Goal: Contribute content

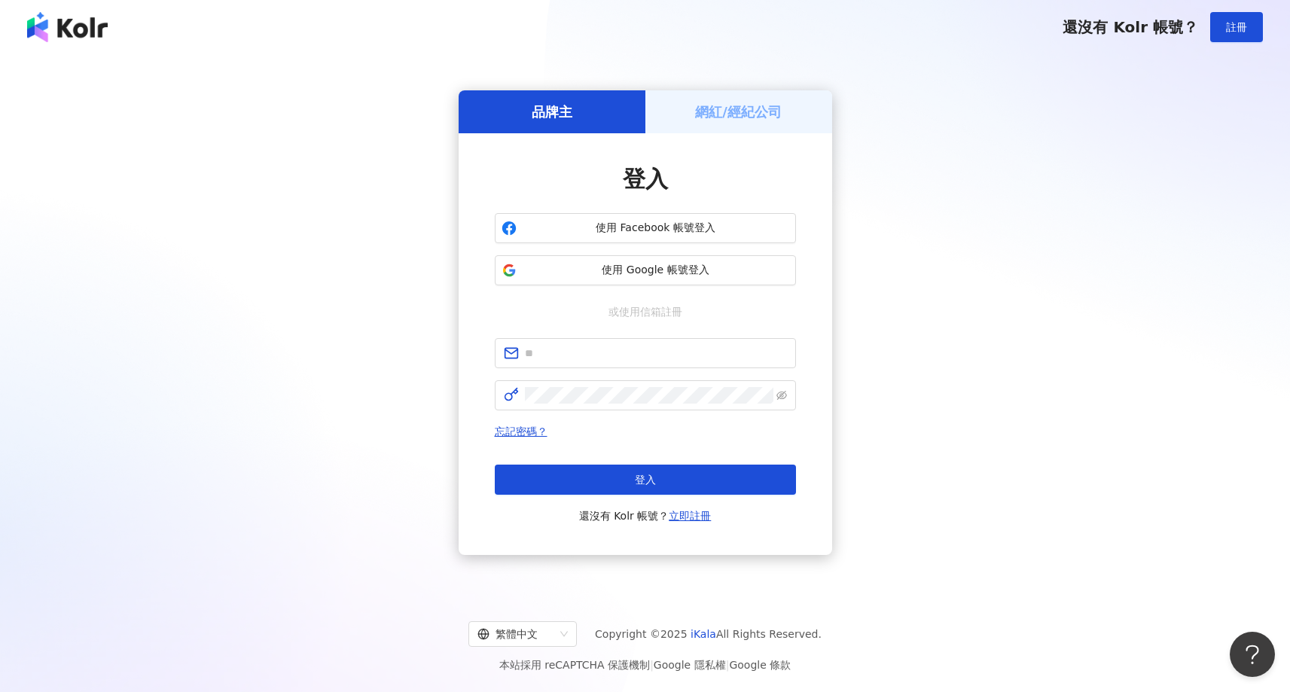
drag, startPoint x: 0, startPoint y: 0, endPoint x: 755, endPoint y: 111, distance: 763.6
click at [755, 111] on h5 "網紅/經紀公司" at bounding box center [738, 111] width 87 height 19
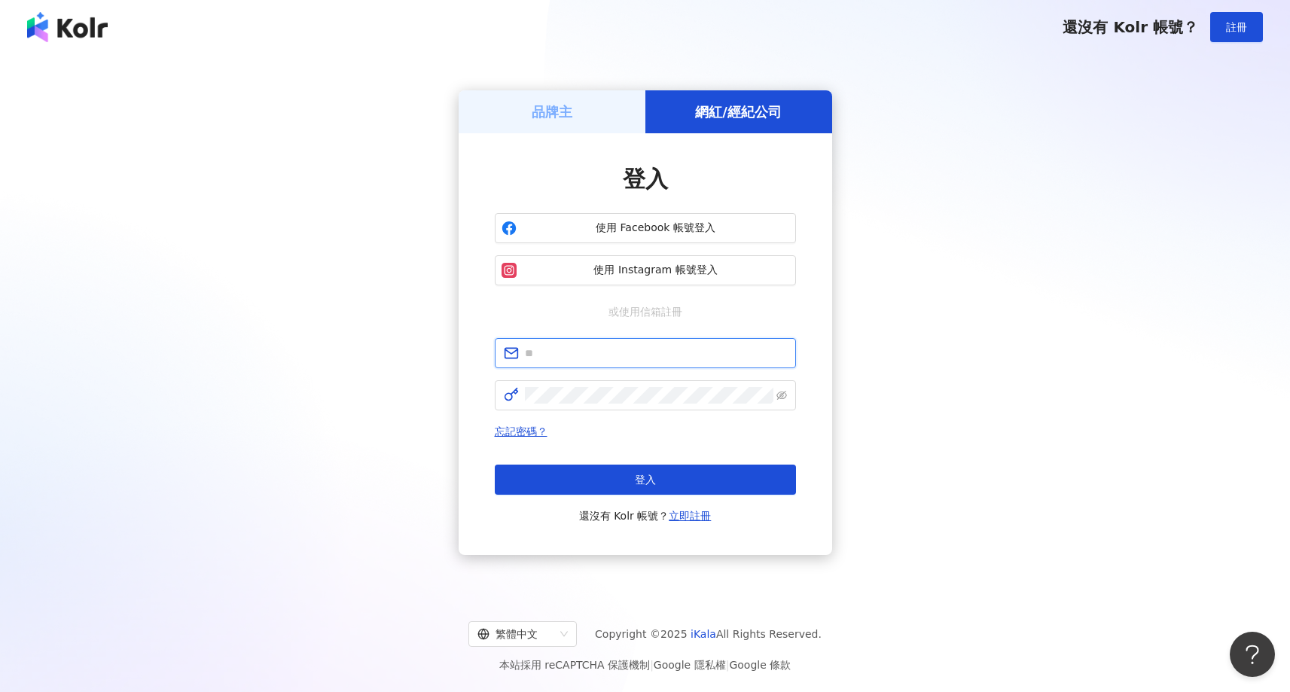
click at [648, 349] on input "text" at bounding box center [656, 353] width 262 height 17
type input "**********"
click button "登入" at bounding box center [645, 480] width 301 height 30
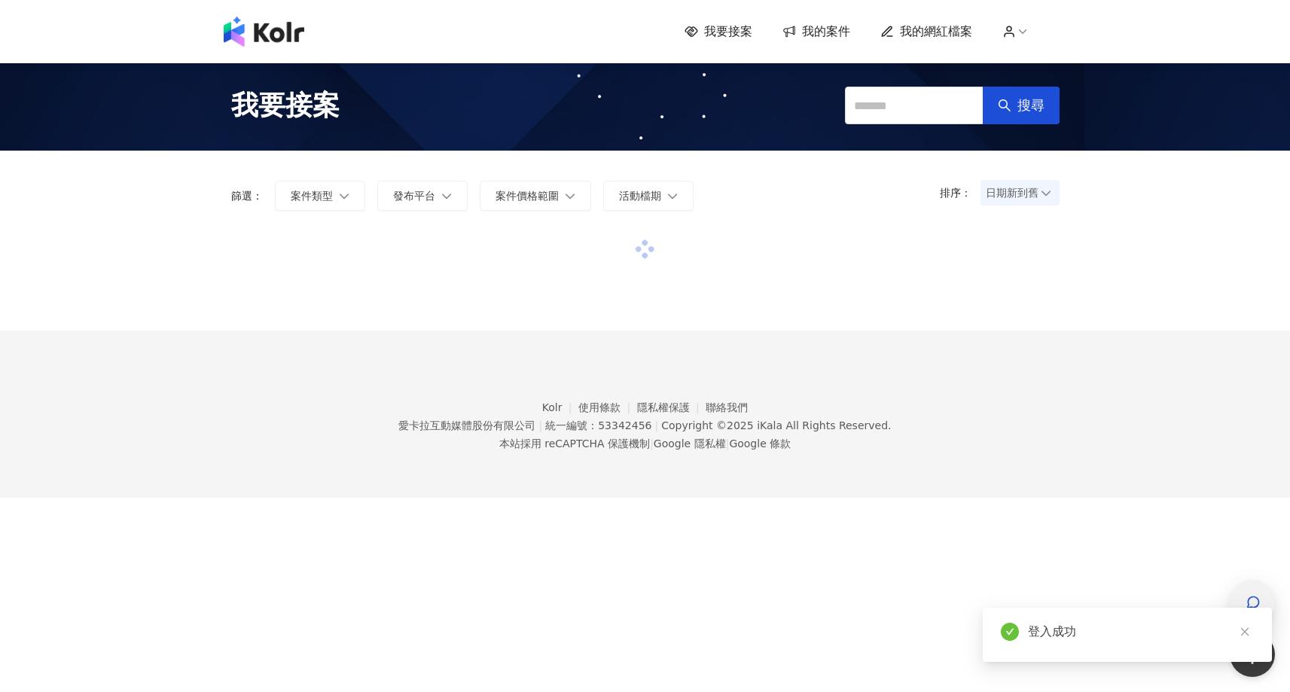
click at [1250, 599] on icon "button" at bounding box center [1253, 602] width 11 height 11
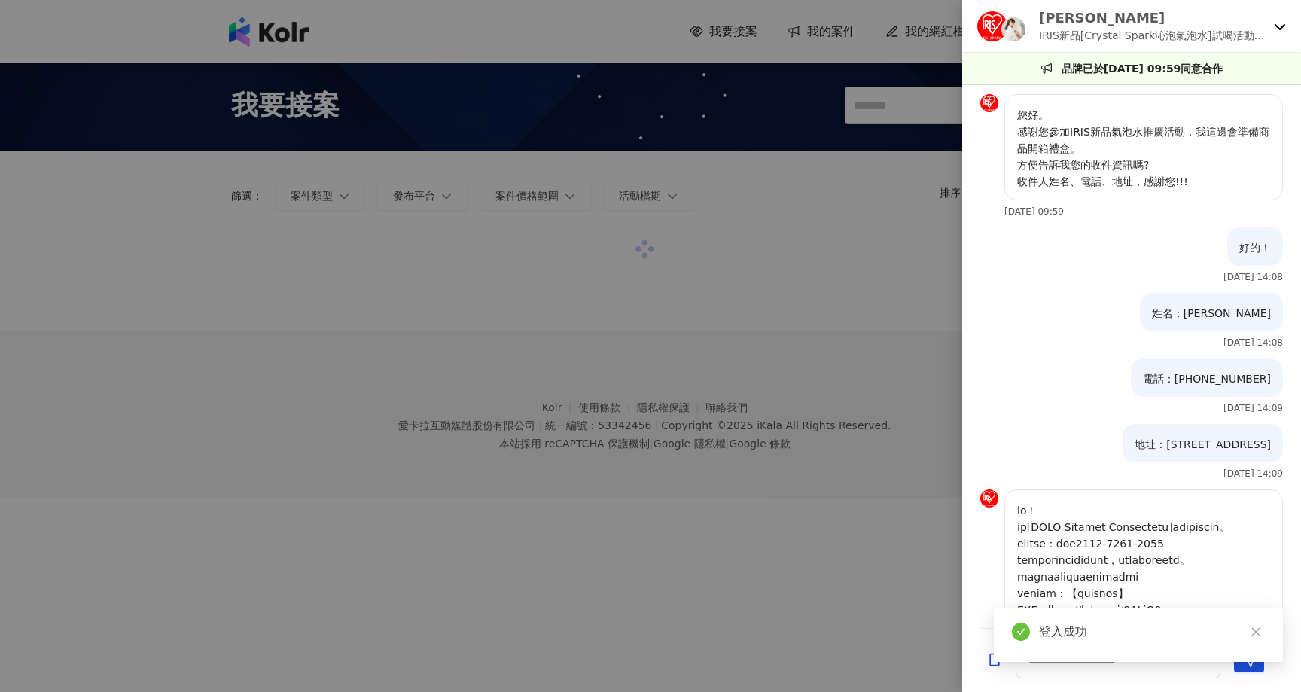
scroll to position [997, 0]
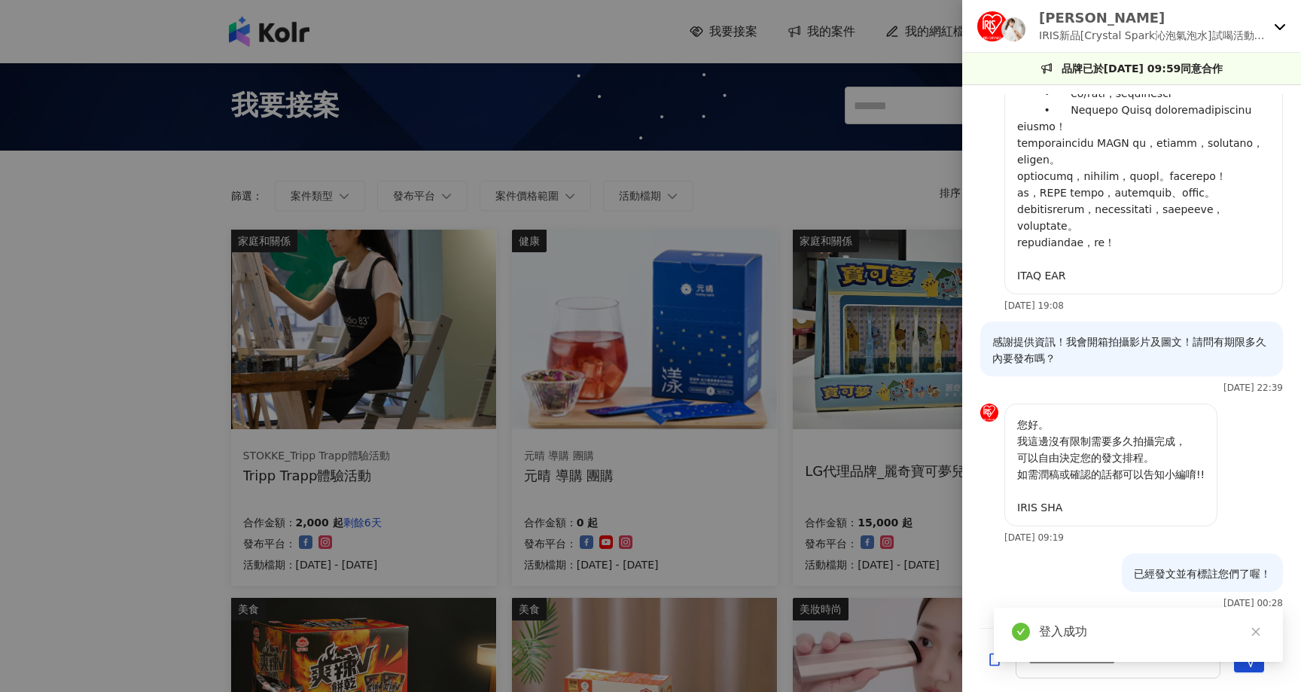
click at [1283, 32] on div "[PERSON_NAME] IRIS新品[Crystal Spark沁泡氣泡水]試喝活動第三彈" at bounding box center [1132, 26] width 339 height 53
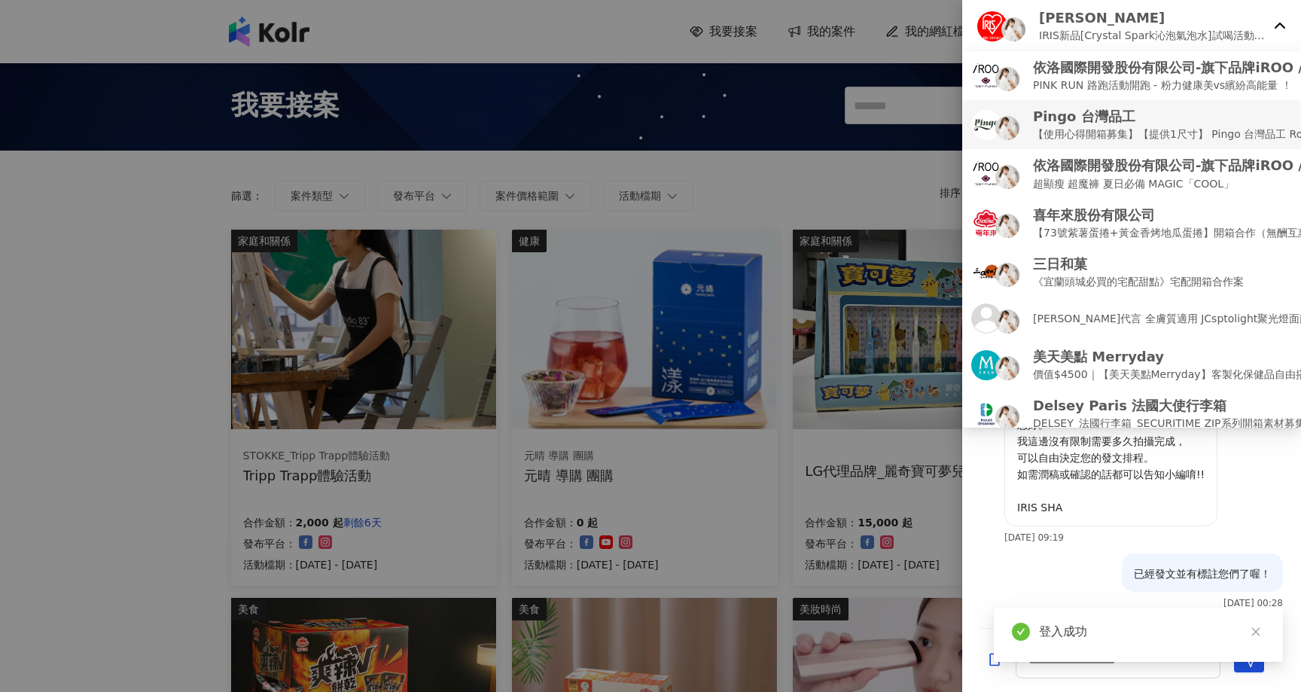
click at [1162, 127] on p "【使用心得開箱募集】【提供1尺寸】 Pingo 台灣品工 Royal K9 Plus｜ 外噴式負離子加長電棒-革命進化款" at bounding box center [1284, 134] width 503 height 17
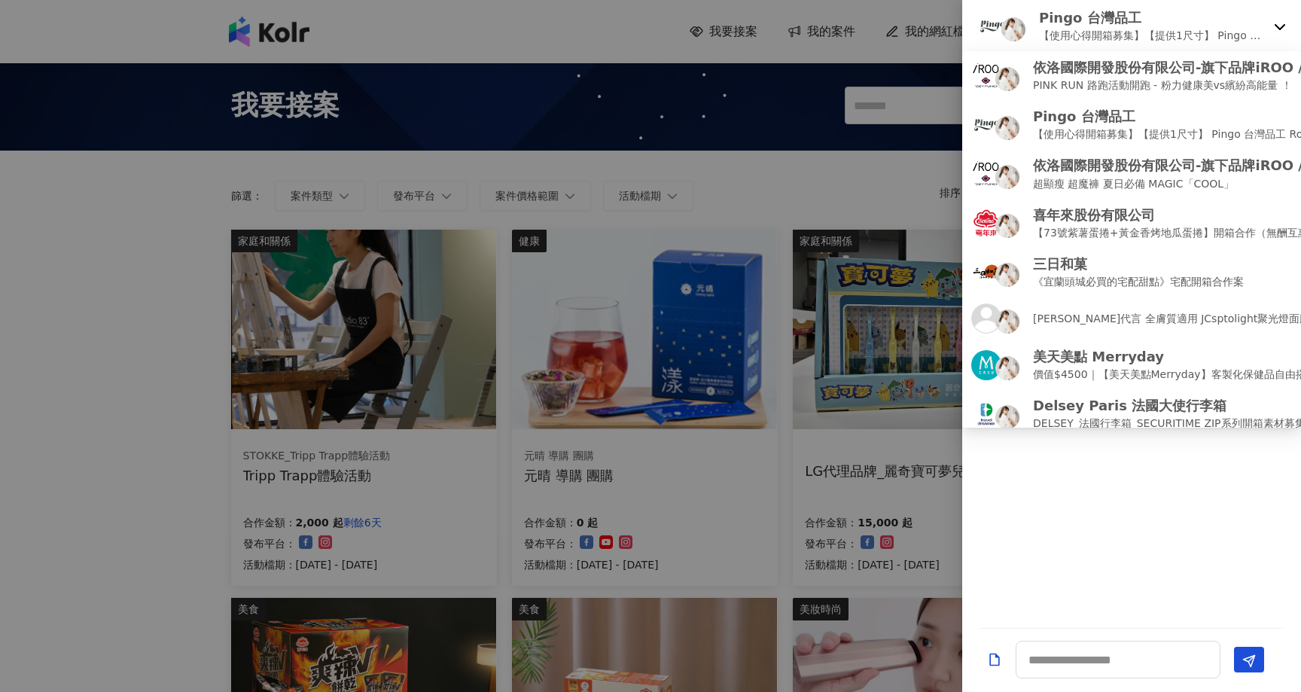
scroll to position [1521, 0]
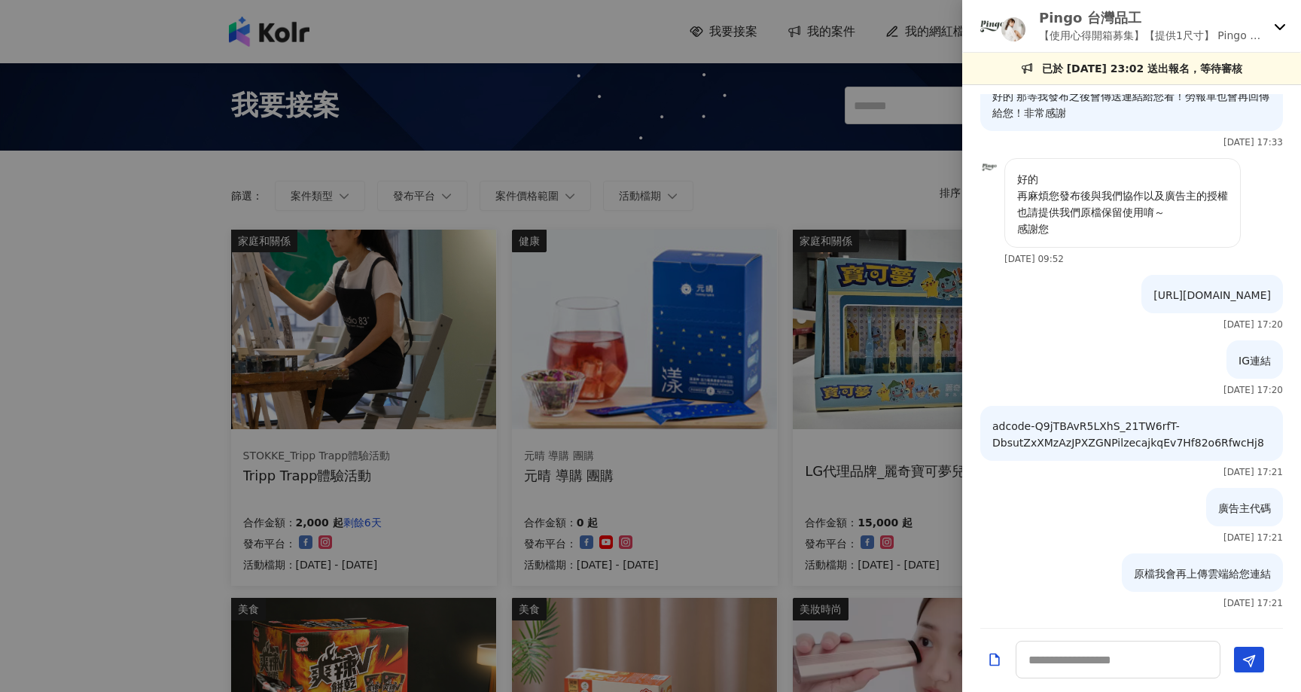
click at [993, 667] on icon "Add a file" at bounding box center [994, 659] width 15 height 15
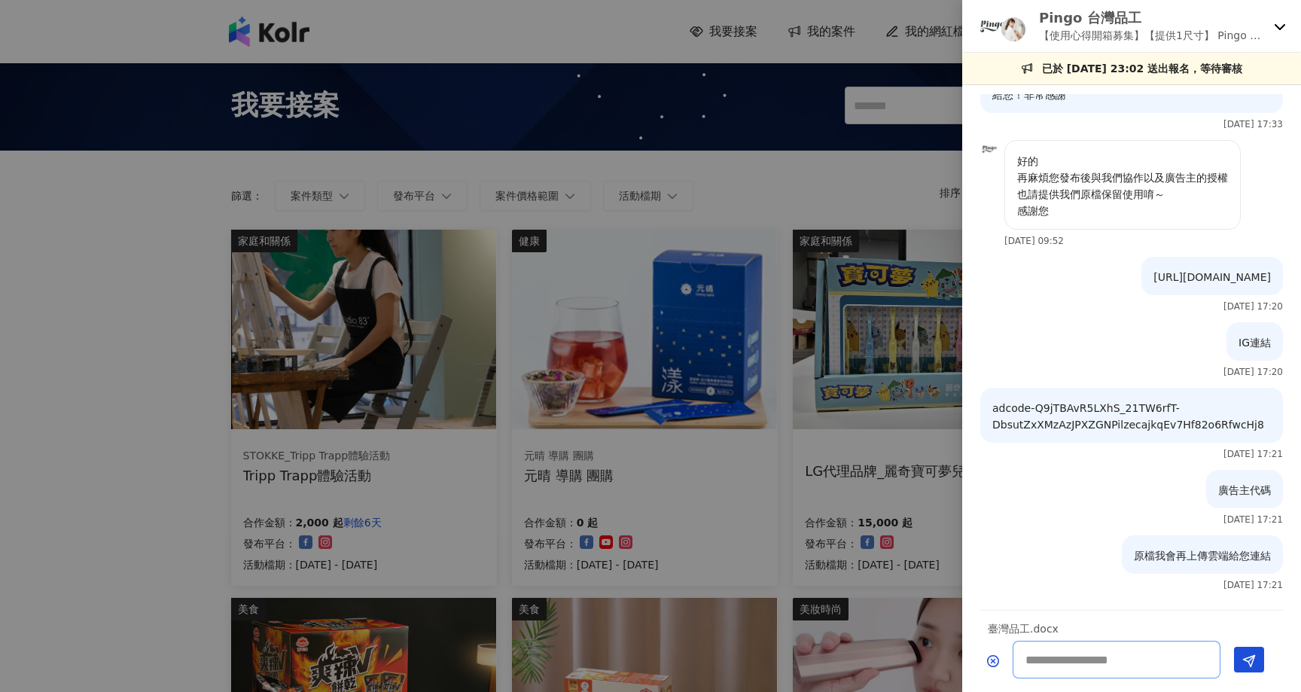
click at [1100, 661] on textarea at bounding box center [1117, 660] width 208 height 38
type textarea "*"
type textarea "*****"
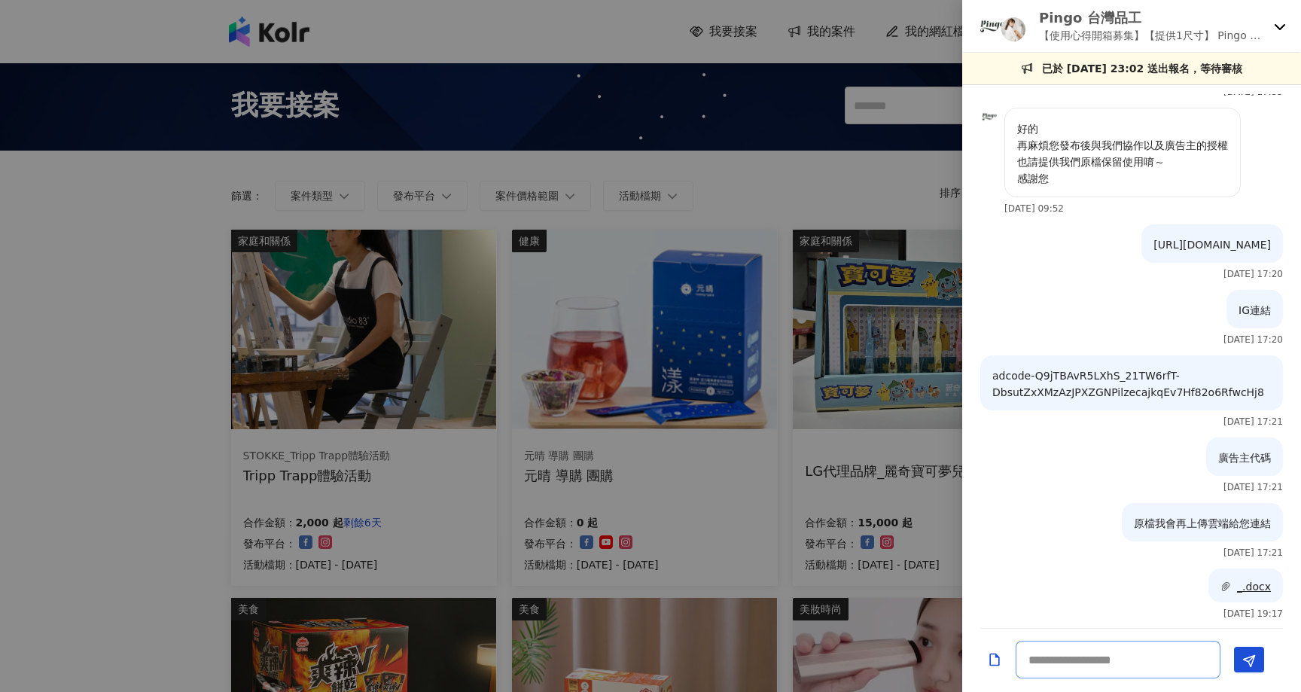
scroll to position [1582, 0]
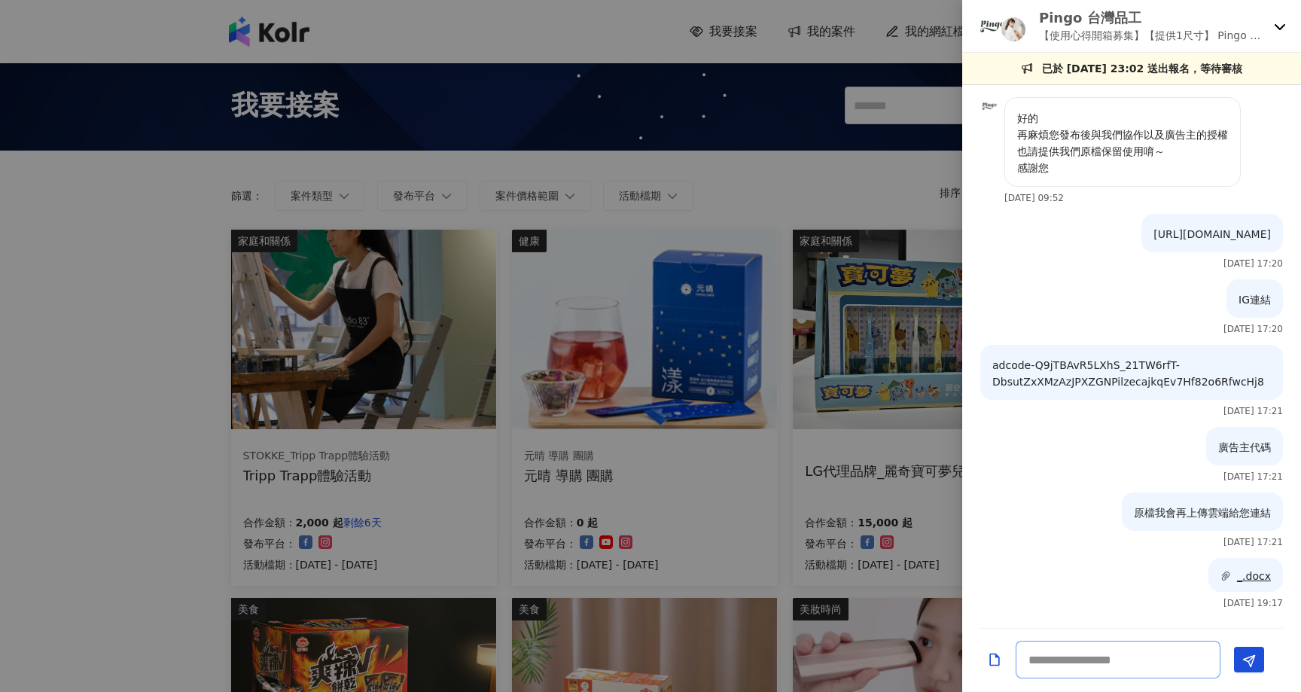
click at [1115, 659] on textarea at bounding box center [1118, 660] width 205 height 38
click at [1245, 575] on span "_.docx" at bounding box center [1254, 576] width 34 height 12
click at [1162, 668] on textarea at bounding box center [1118, 660] width 205 height 38
type textarea "*********"
